Goal: Task Accomplishment & Management: Complete application form

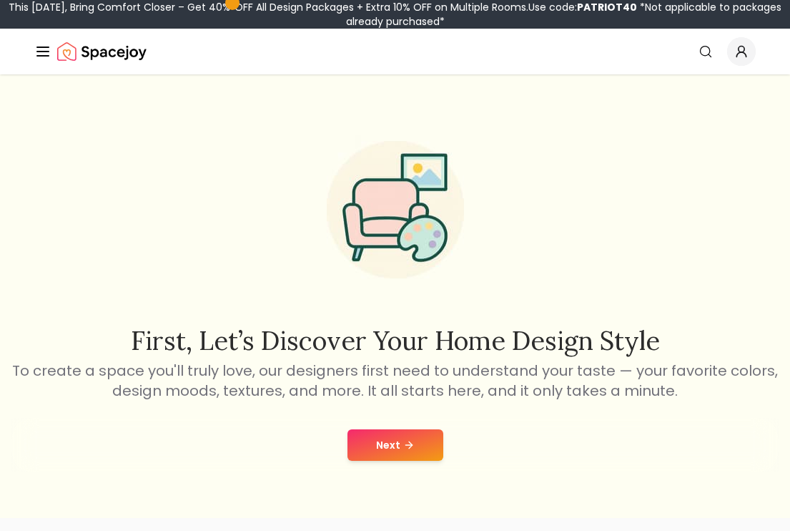
click at [401, 430] on button "Next" at bounding box center [396, 444] width 96 height 31
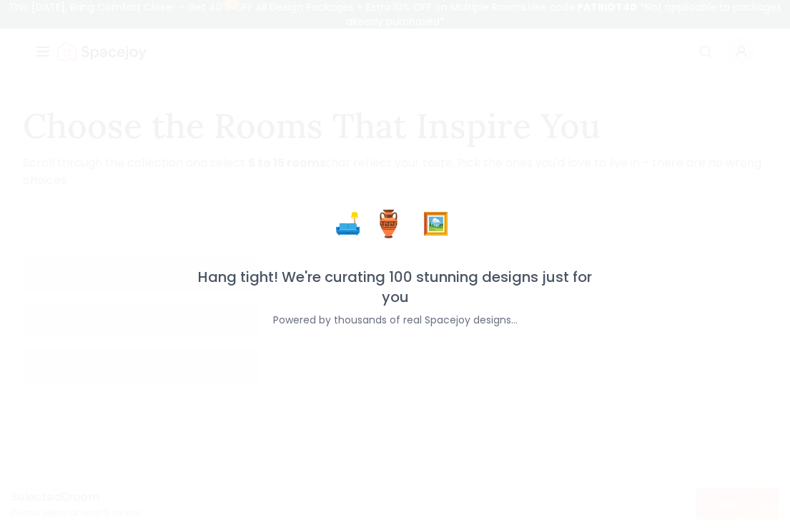
click at [390, 447] on div "🛋️ 🏺 🖼️ Hang tight! We're curating 100 stunning designs just for you Powered by…" at bounding box center [395, 265] width 790 height 531
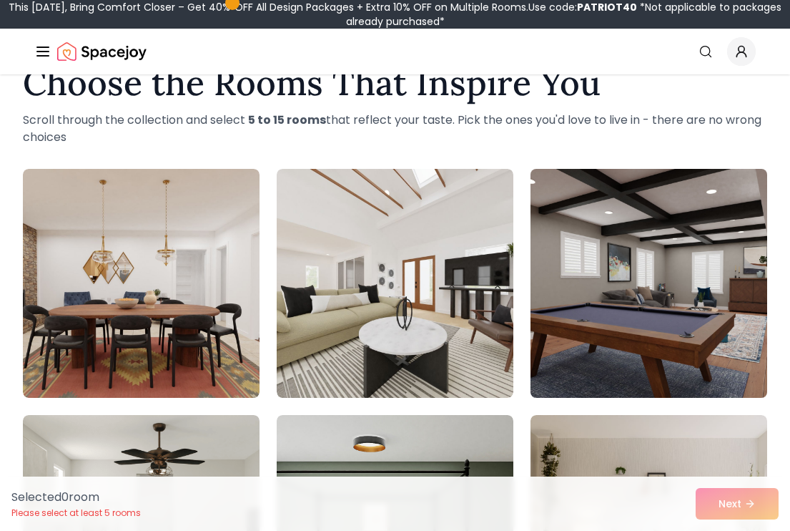
scroll to position [56, 0]
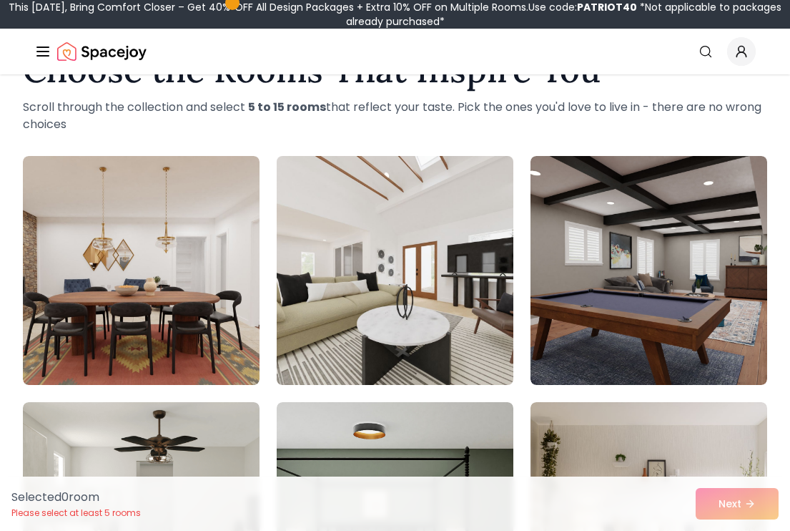
click at [386, 299] on img at bounding box center [395, 270] width 249 height 240
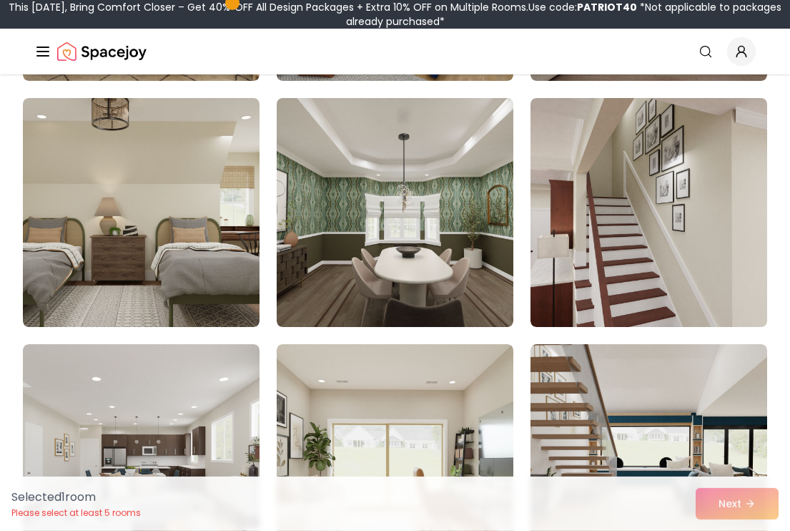
scroll to position [2326, 0]
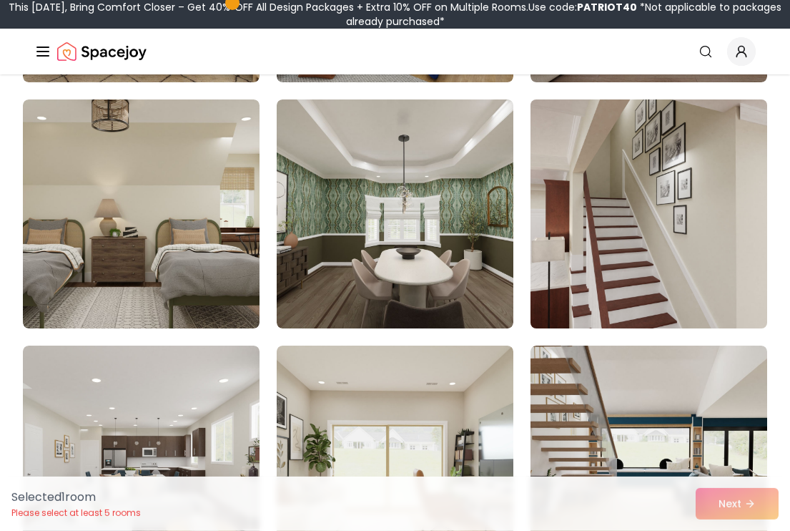
click at [674, 204] on img at bounding box center [649, 214] width 249 height 240
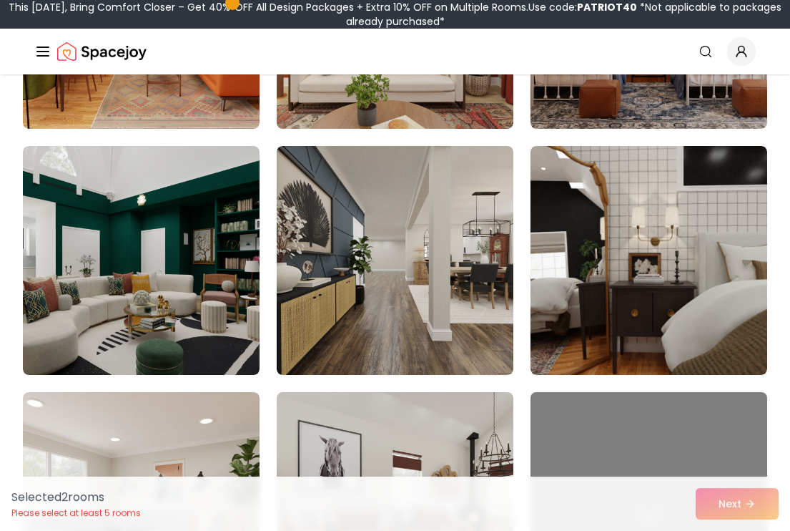
scroll to position [4750, 0]
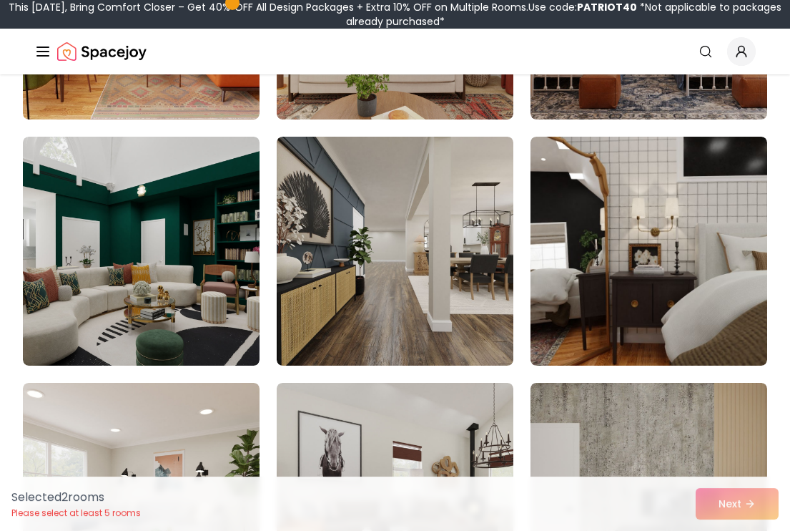
click at [709, 499] on div "Selected 2 room s Please select at least 5 rooms Next" at bounding box center [395, 503] width 790 height 54
click at [744, 502] on div "Selected 2 room s Please select at least 5 rooms Next" at bounding box center [395, 503] width 790 height 54
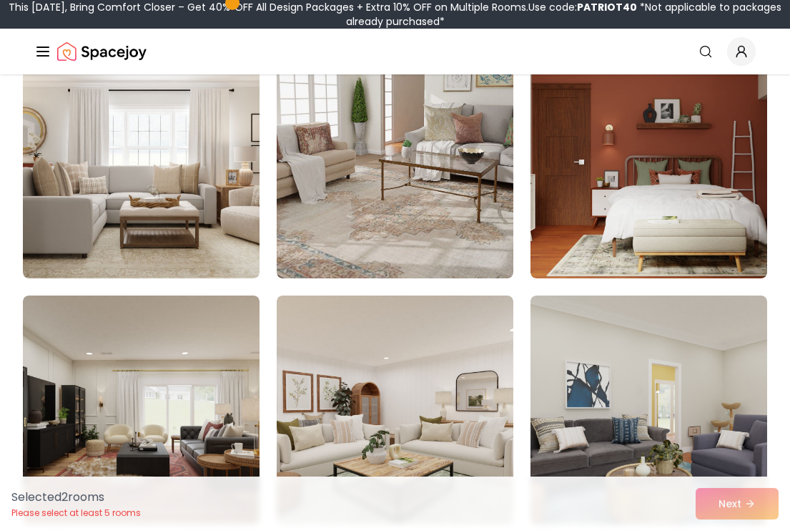
scroll to position [5822, 0]
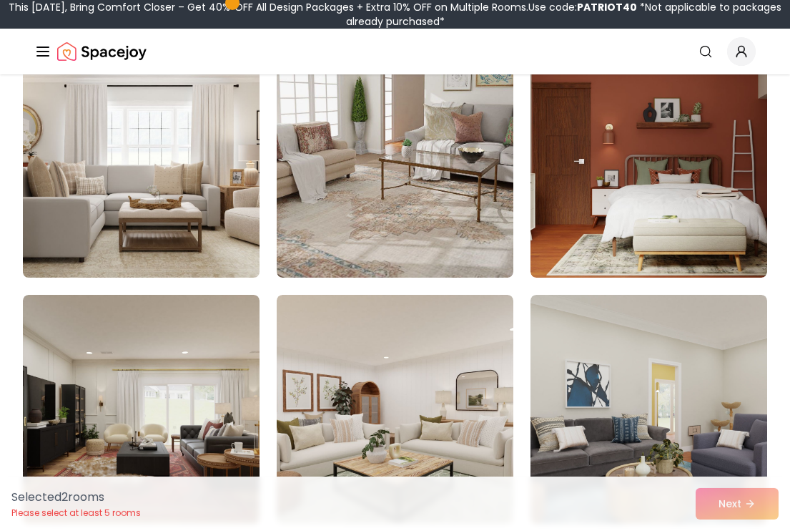
click at [145, 239] on img at bounding box center [141, 163] width 249 height 240
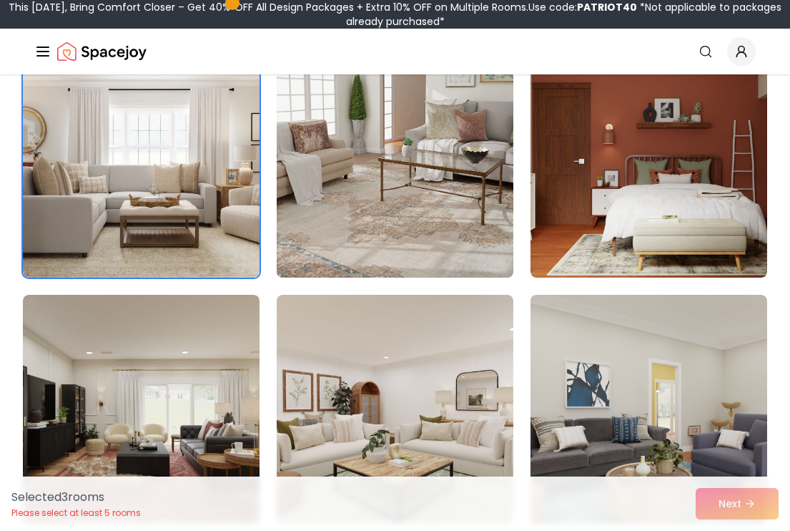
click at [348, 232] on img at bounding box center [395, 163] width 249 height 240
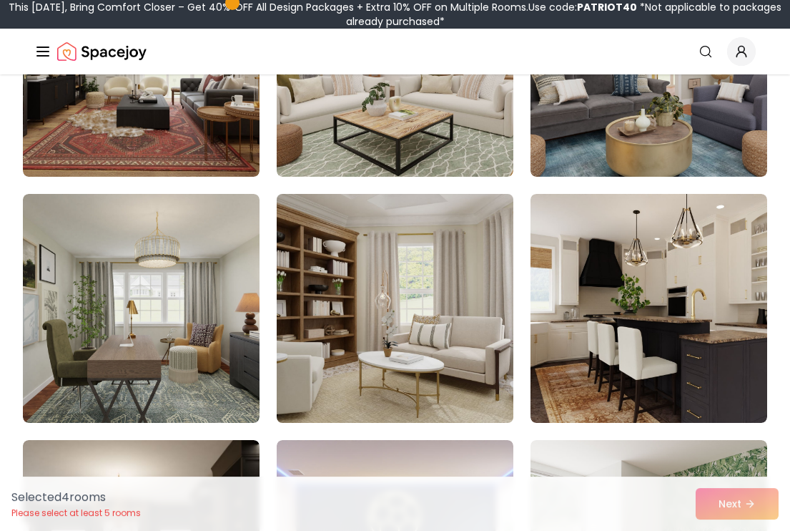
click at [343, 363] on img at bounding box center [395, 308] width 249 height 240
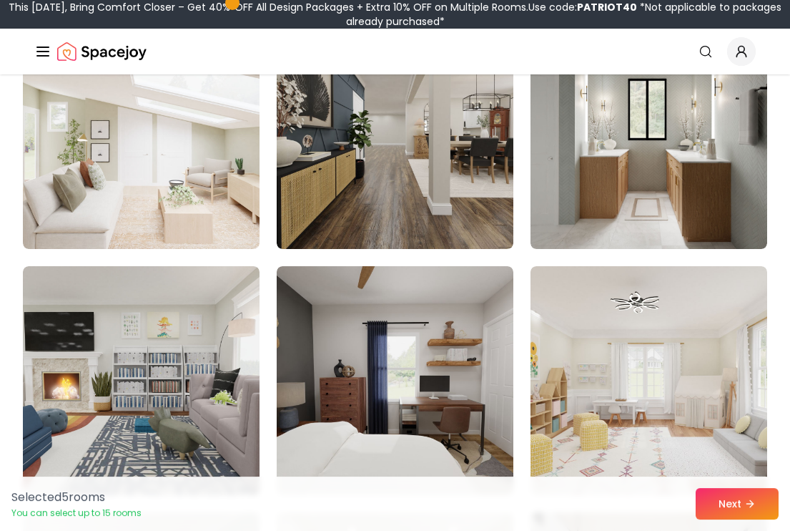
scroll to position [6846, 0]
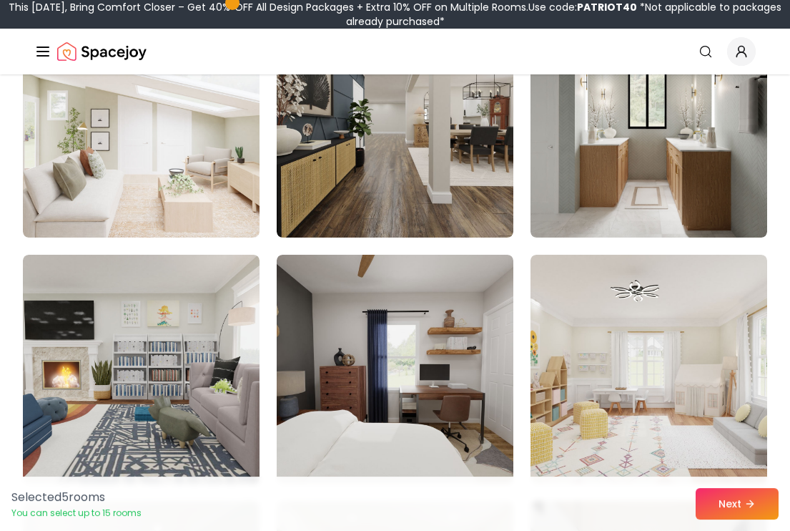
drag, startPoint x: 343, startPoint y: 363, endPoint x: 695, endPoint y: 491, distance: 375.1
click at [695, 491] on div "Selected 5 room s You can select up to 15 rooms Next" at bounding box center [395, 503] width 790 height 54
click at [740, 505] on button "Next" at bounding box center [737, 503] width 83 height 31
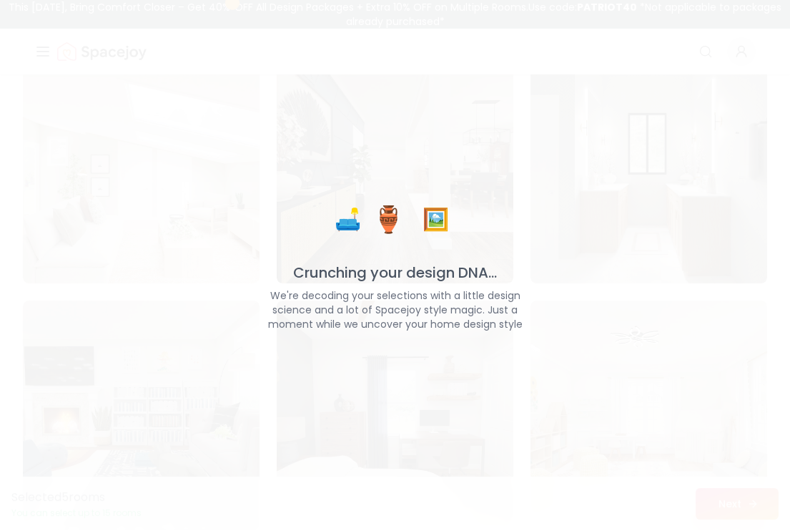
scroll to position [6892, 0]
